Goal: Task Accomplishment & Management: Manage account settings

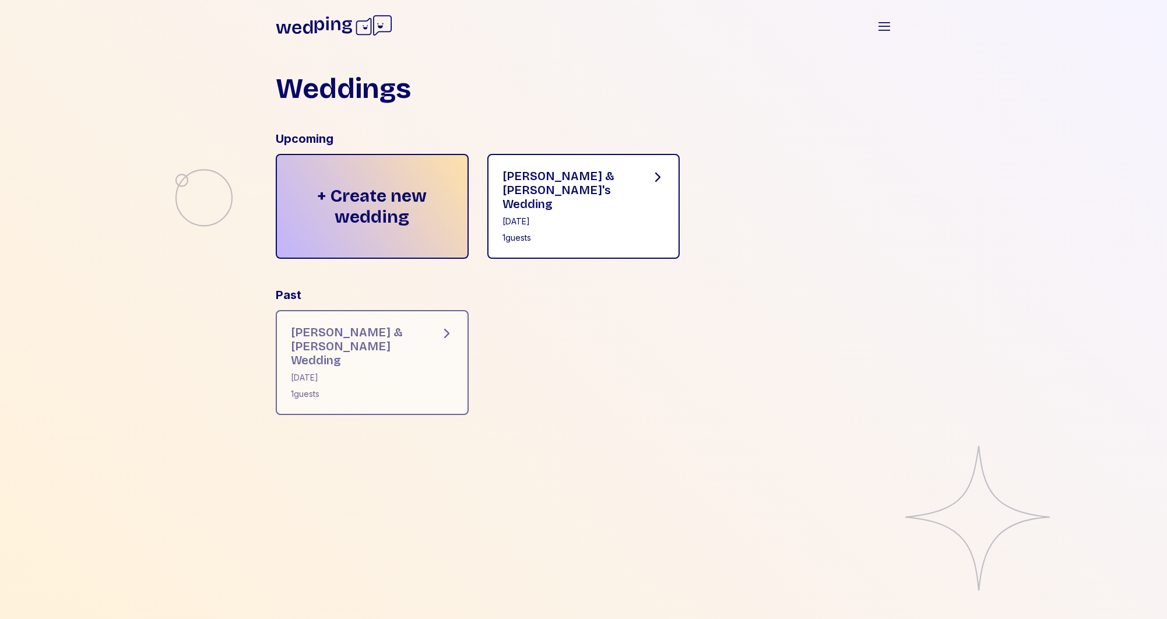
click at [548, 188] on div "[PERSON_NAME] & [PERSON_NAME]'s Wedding" at bounding box center [567, 190] width 130 height 42
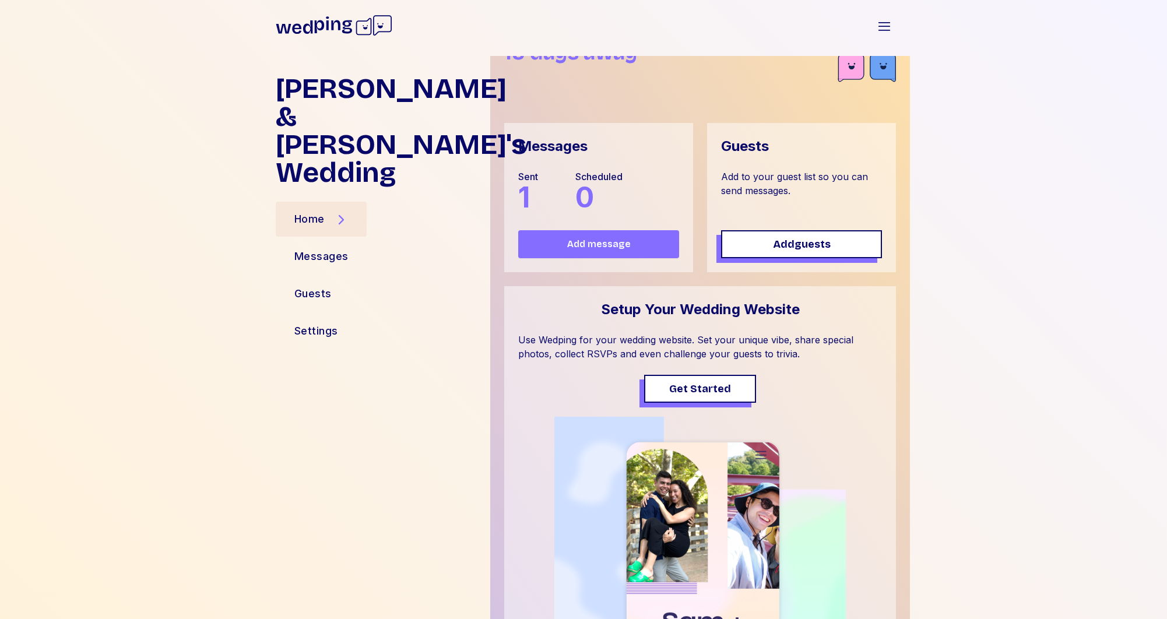
scroll to position [51, 0]
click at [319, 248] on div "Messages" at bounding box center [321, 256] width 54 height 16
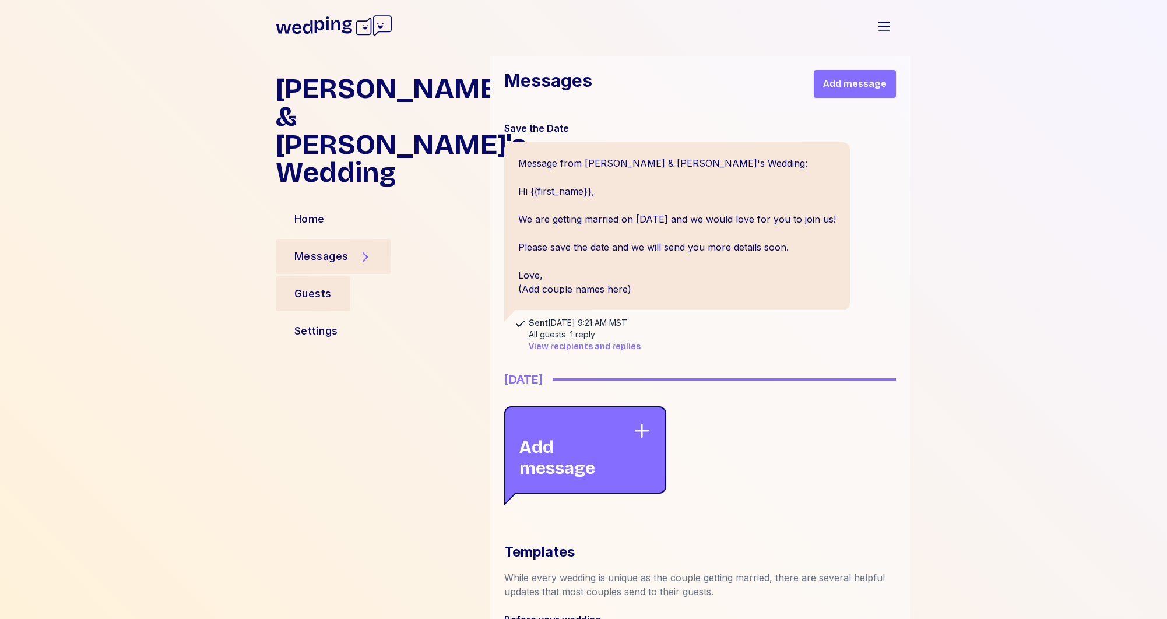
click at [322, 286] on div "Guests" at bounding box center [312, 294] width 37 height 16
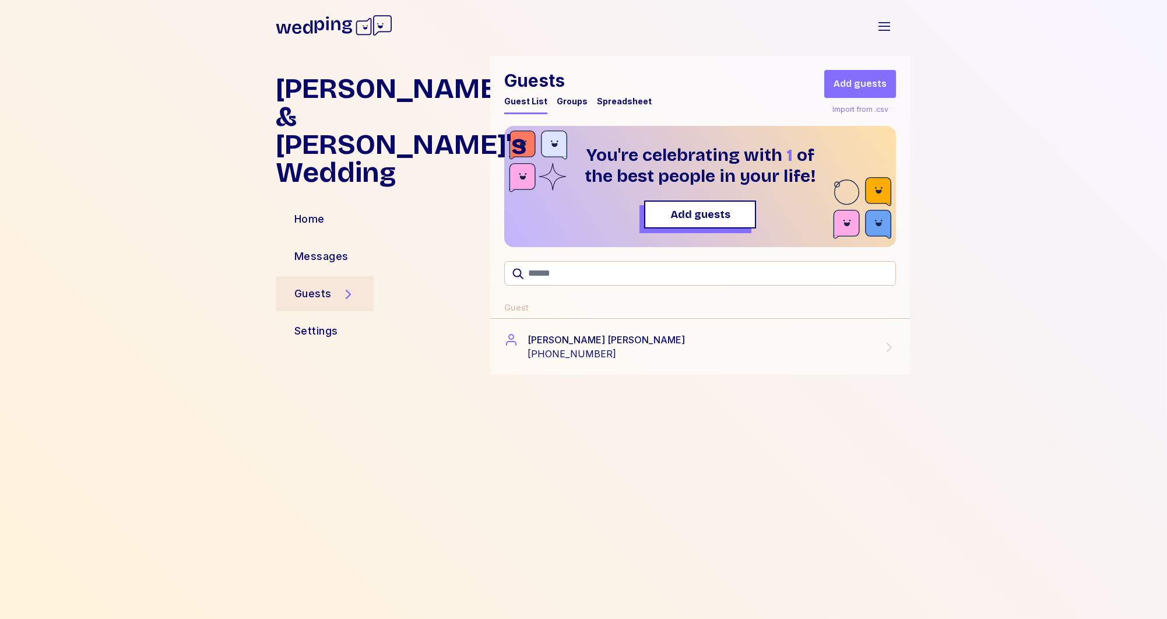
click at [565, 98] on div "Groups" at bounding box center [571, 102] width 31 height 12
